Goal: Task Accomplishment & Management: Complete application form

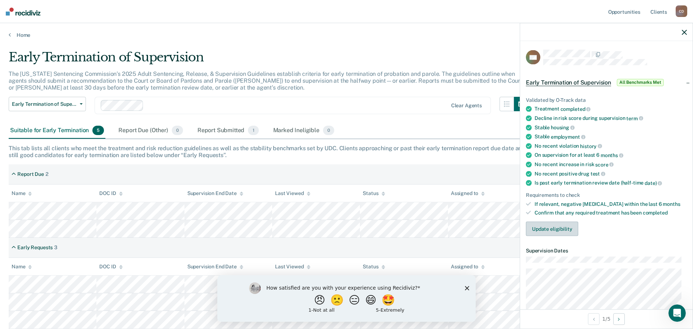
click at [544, 230] on button "Update eligibility" at bounding box center [552, 228] width 52 height 14
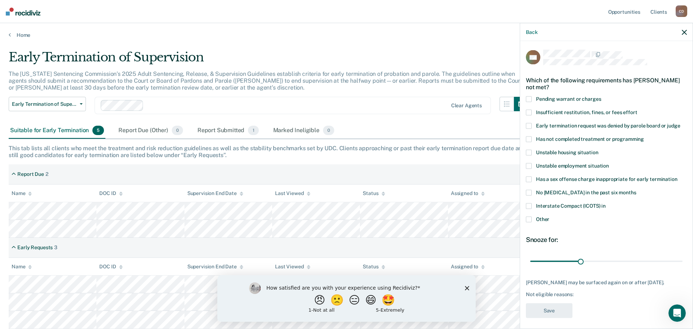
click at [529, 153] on span at bounding box center [529, 152] width 6 height 6
click at [598, 149] on input "Unstable housing situation" at bounding box center [598, 149] width 0 height 0
click at [529, 164] on span at bounding box center [529, 166] width 6 height 6
click at [609, 163] on input "Unstable employment situation" at bounding box center [609, 163] width 0 height 0
click at [546, 313] on button "Save" at bounding box center [549, 310] width 47 height 15
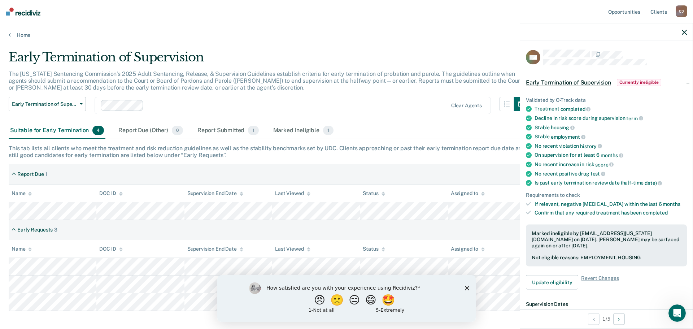
click at [468, 287] on icon "Close survey" at bounding box center [467, 287] width 4 height 4
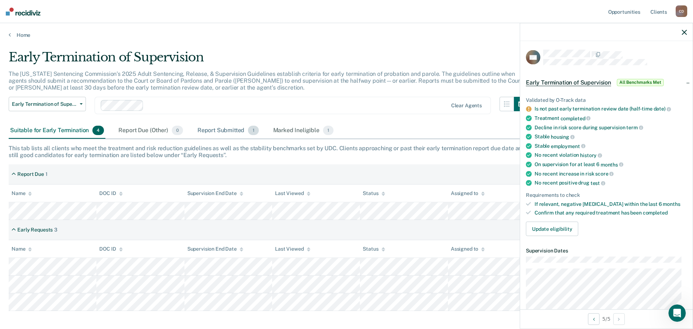
click at [223, 129] on div "Report Submitted 1" at bounding box center [228, 131] width 64 height 16
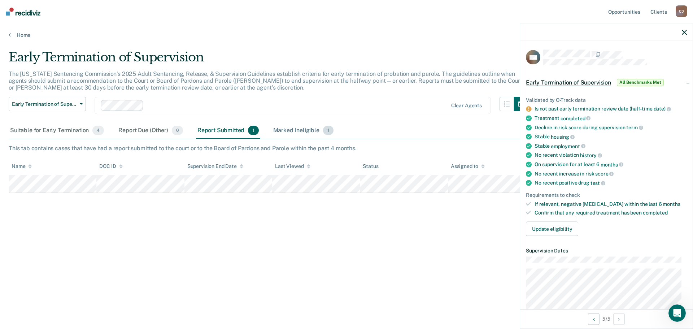
click at [288, 131] on div "Marked Ineligible 1" at bounding box center [303, 131] width 63 height 16
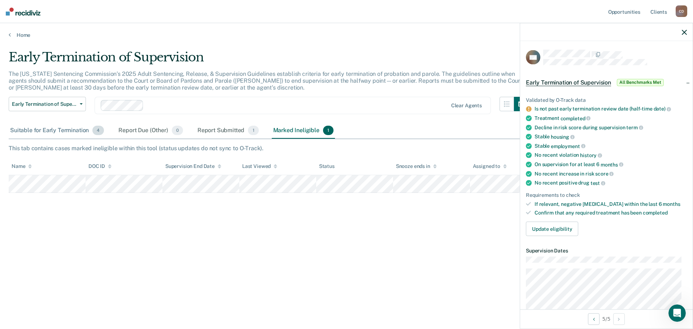
click at [74, 135] on div "Suitable for Early Termination 4" at bounding box center [57, 131] width 97 height 16
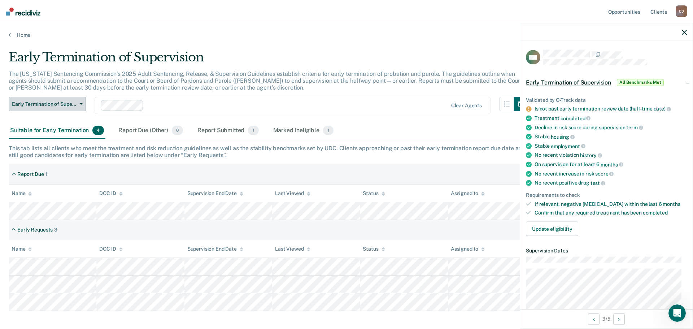
click at [81, 104] on icon "button" at bounding box center [81, 103] width 3 height 1
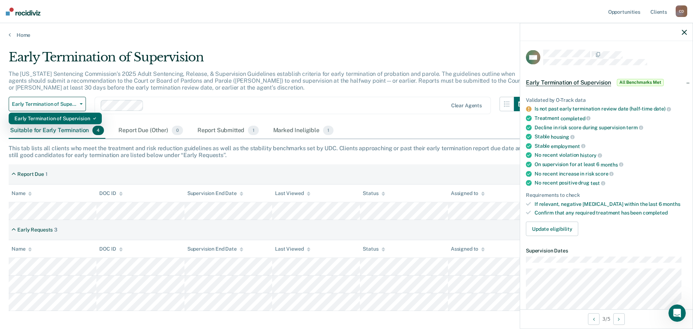
click at [82, 117] on div "Early Termination of Supervision" at bounding box center [55, 119] width 82 height 12
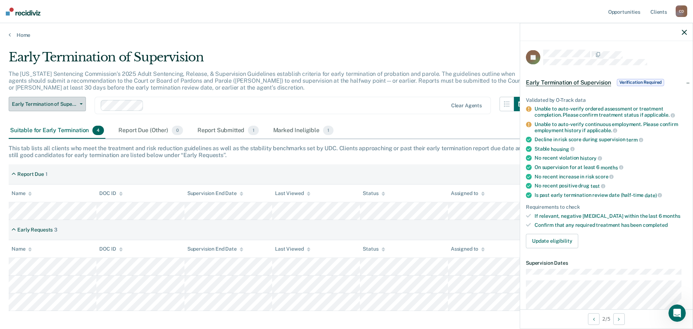
click at [82, 105] on button "Early Termination of Supervision" at bounding box center [47, 104] width 77 height 14
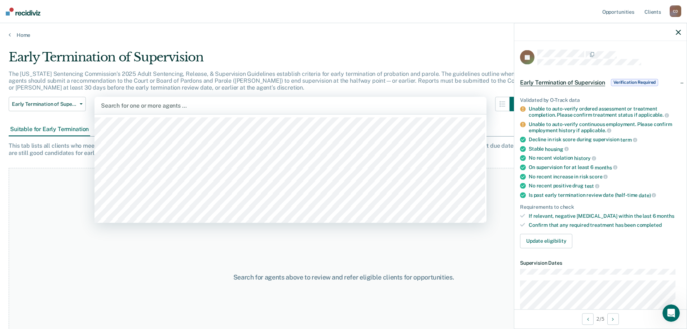
click at [370, 106] on div at bounding box center [290, 105] width 379 height 8
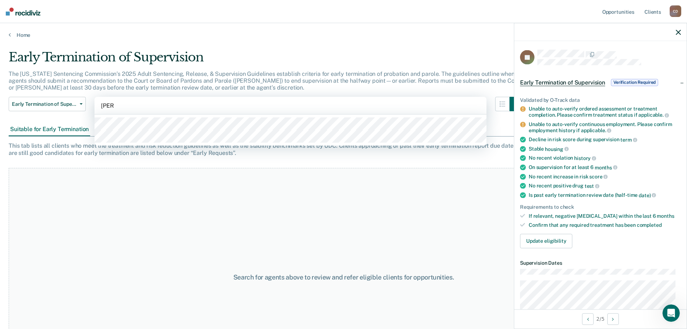
type input "[PERSON_NAME]"
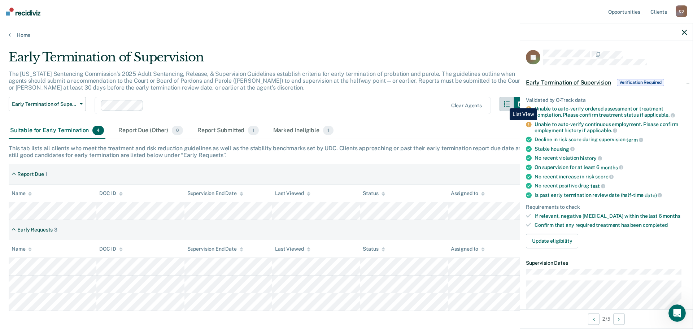
click at [504, 103] on icon "button" at bounding box center [507, 104] width 6 height 6
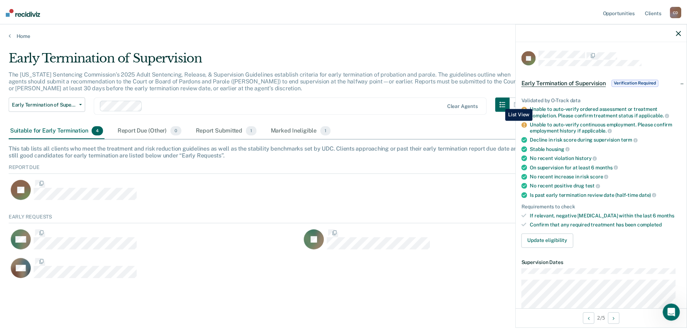
scroll to position [67, 670]
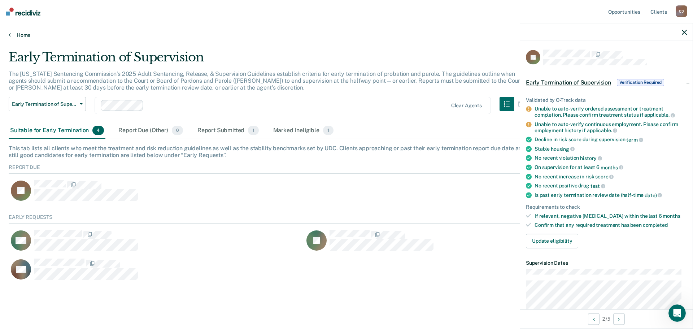
click at [13, 35] on link "Home" at bounding box center [346, 35] width 675 height 6
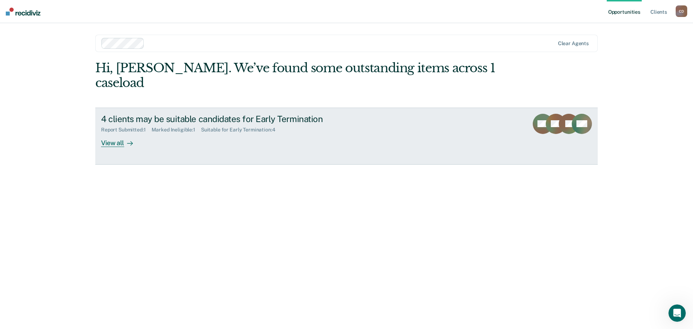
click at [122, 133] on div "View all" at bounding box center [121, 140] width 40 height 14
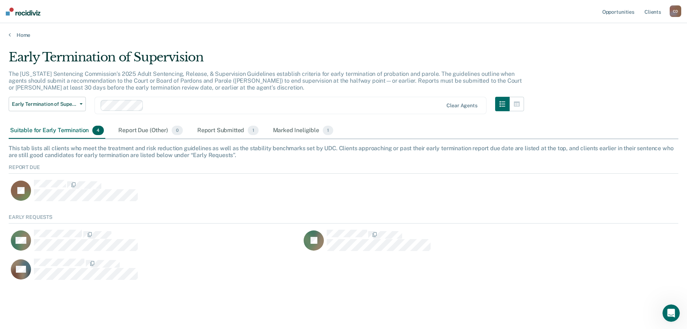
scroll to position [67, 664]
click at [505, 105] on icon "button" at bounding box center [503, 104] width 6 height 6
click at [505, 106] on icon "button" at bounding box center [503, 104] width 6 height 6
click at [81, 103] on button "Early Termination of Supervision" at bounding box center [47, 104] width 77 height 14
click at [10, 36] on icon at bounding box center [10, 35] width 2 height 6
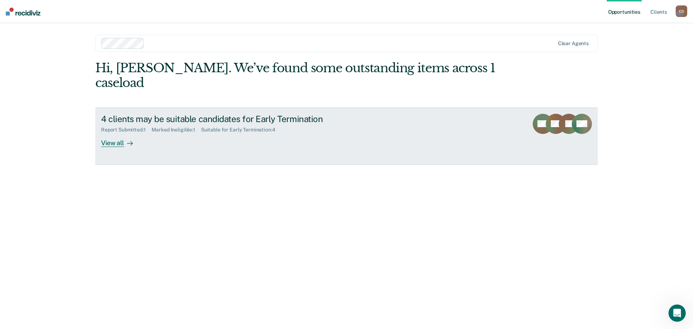
click at [122, 133] on div "View all" at bounding box center [121, 140] width 40 height 14
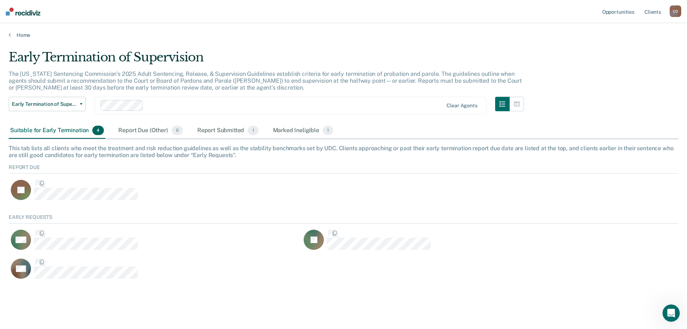
scroll to position [67, 664]
